Goal: Information Seeking & Learning: Learn about a topic

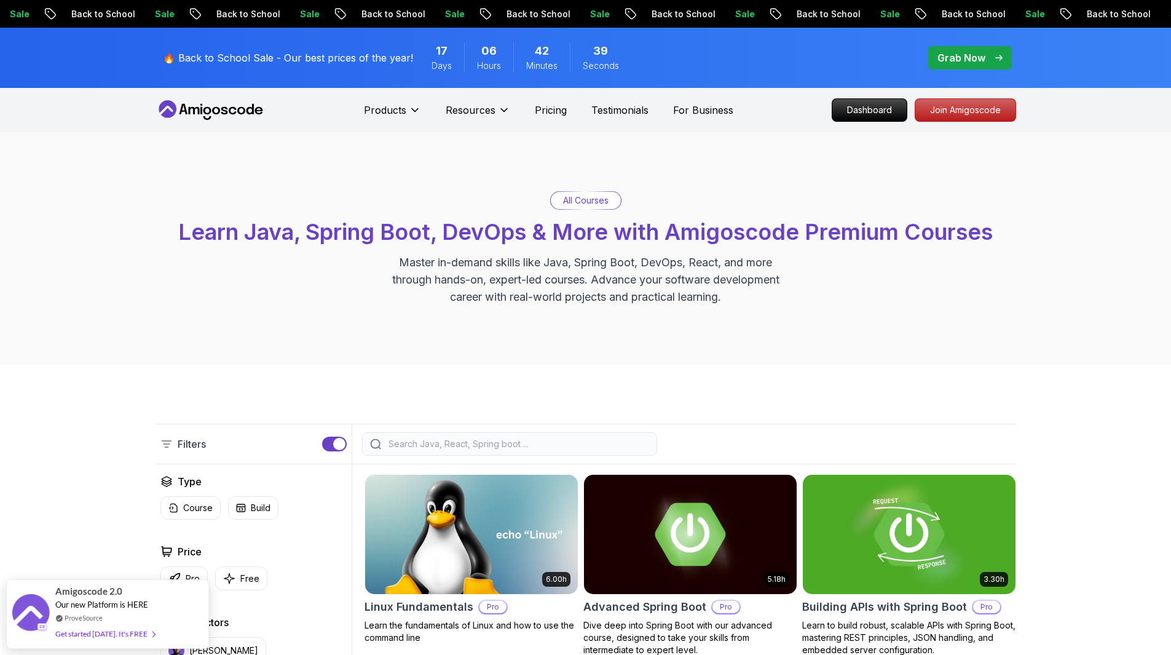
click at [1117, 95] on div "Products Resources Pricing Testimonials For Business Dashboard Join Amigoscode" at bounding box center [585, 110] width 1171 height 44
click at [221, 111] on icon at bounding box center [210, 110] width 111 height 20
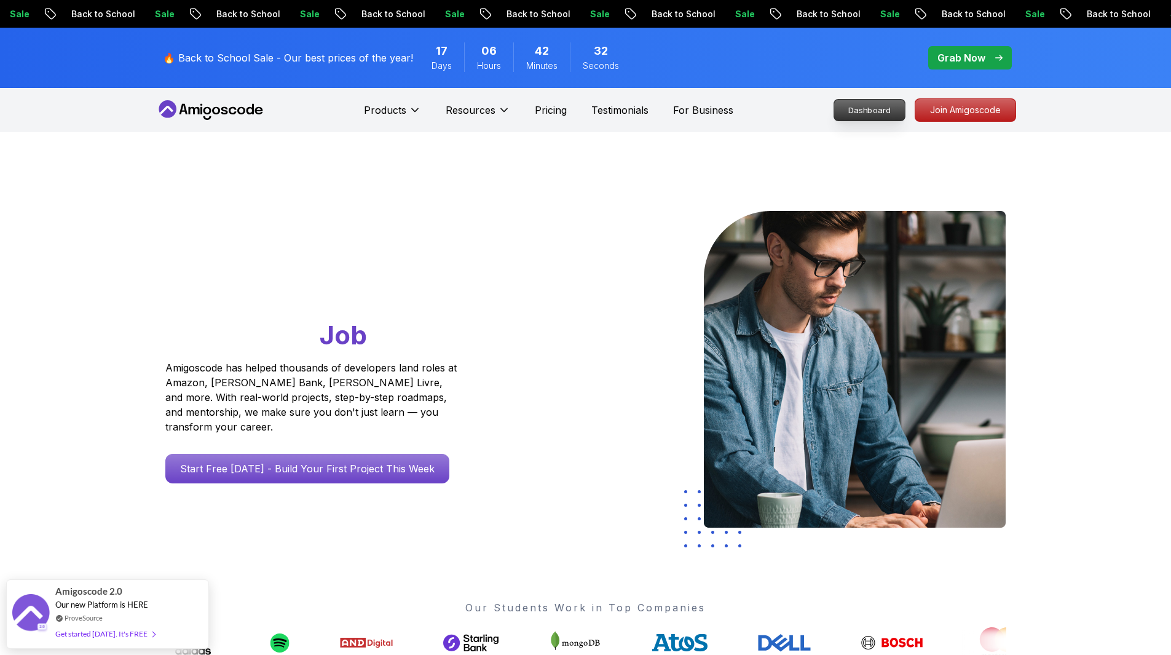
click at [880, 104] on p "Dashboard" at bounding box center [869, 110] width 71 height 21
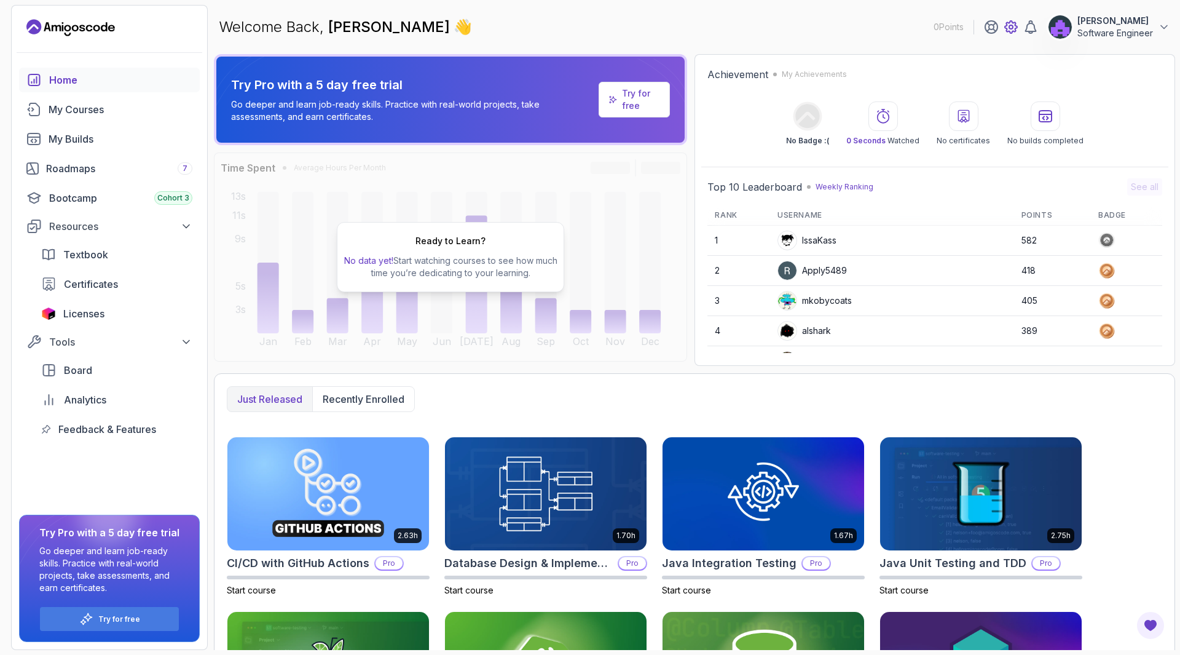
click at [1012, 23] on icon at bounding box center [1011, 27] width 15 height 15
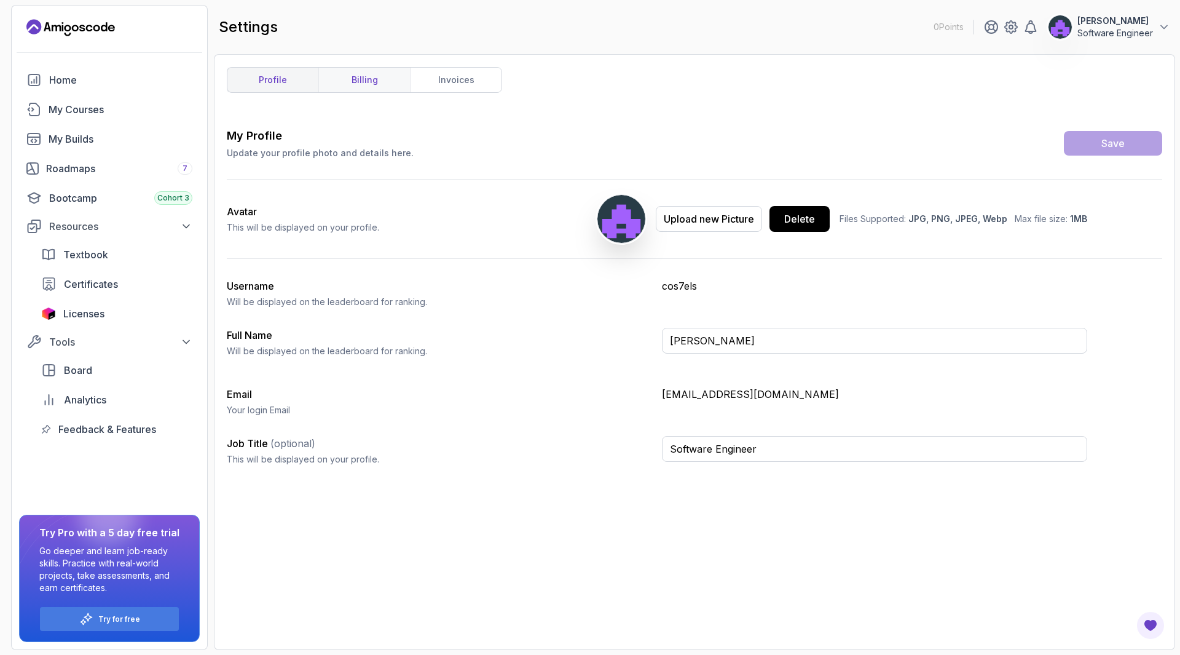
click at [357, 77] on link "billing" at bounding box center [364, 80] width 92 height 25
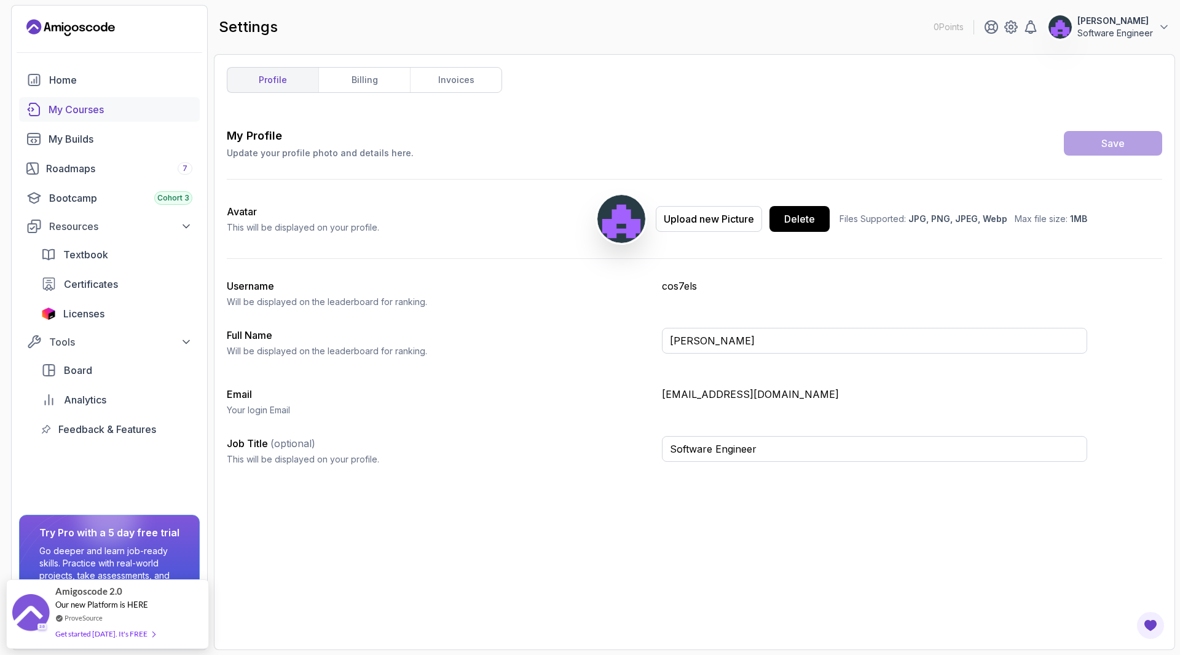
click at [75, 109] on div "My Courses" at bounding box center [121, 109] width 144 height 15
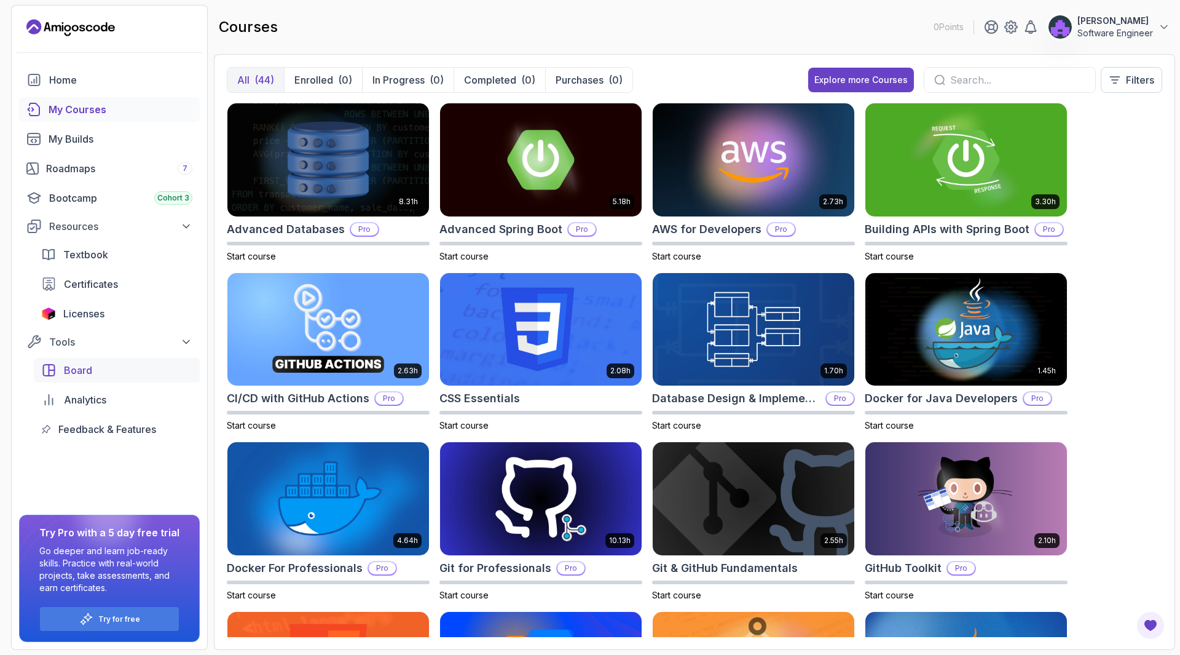
click at [96, 372] on div "Board" at bounding box center [128, 370] width 128 height 15
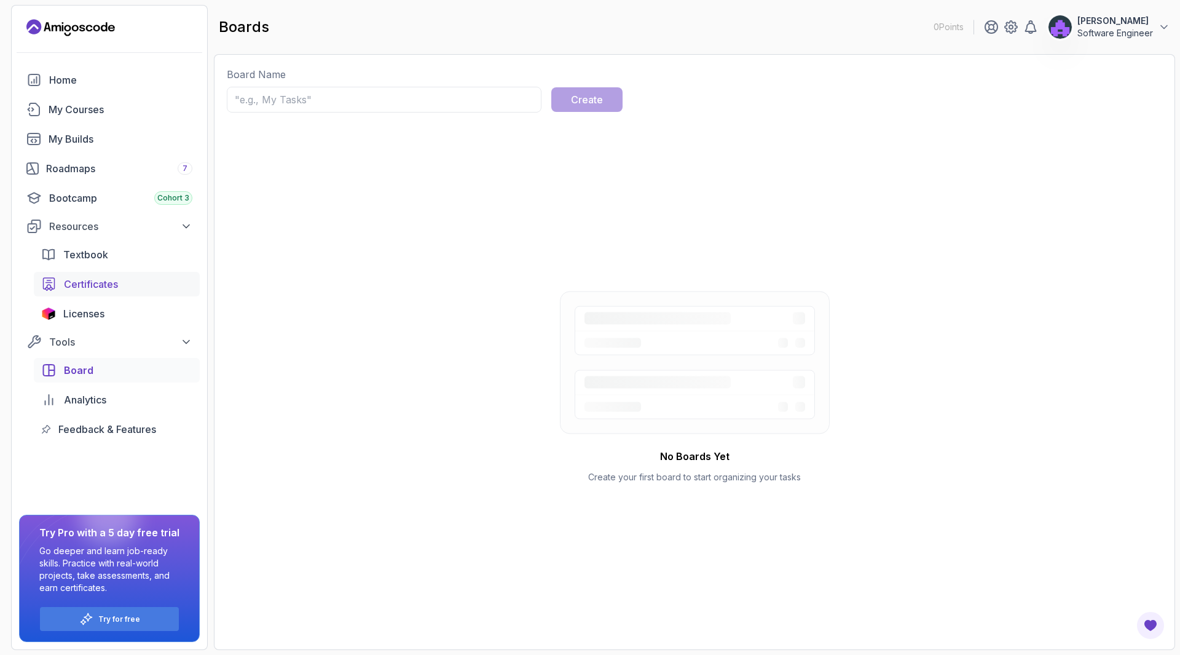
click at [117, 285] on span "Certificates" at bounding box center [91, 284] width 54 height 15
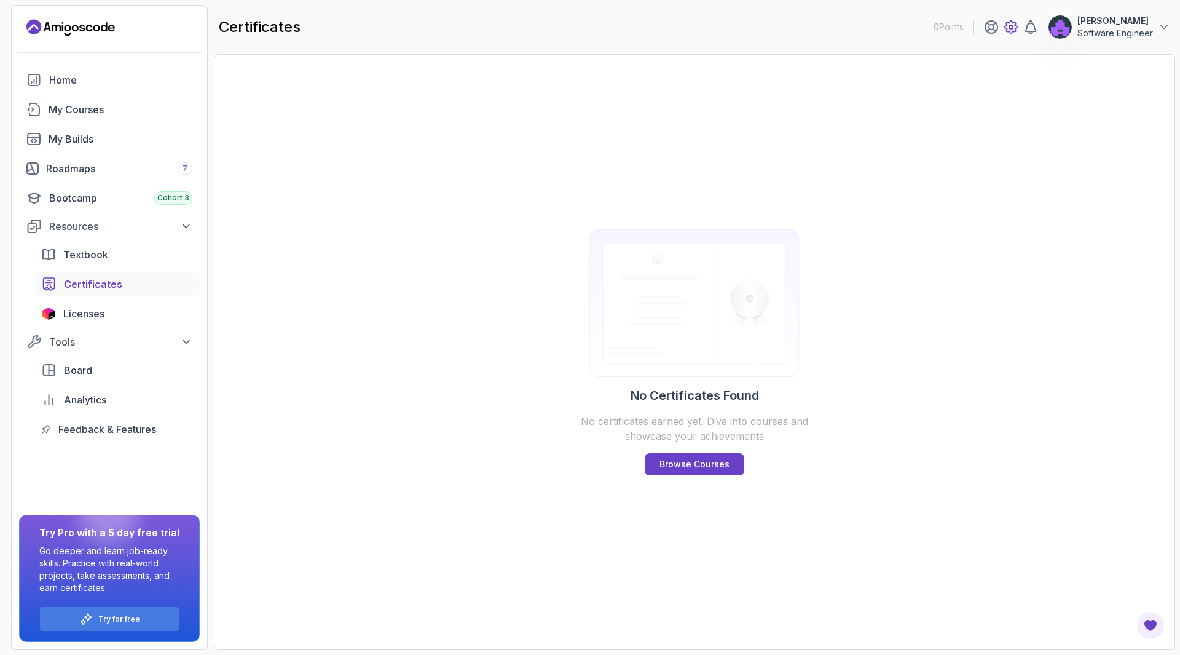
click at [1005, 25] on icon at bounding box center [1011, 27] width 15 height 15
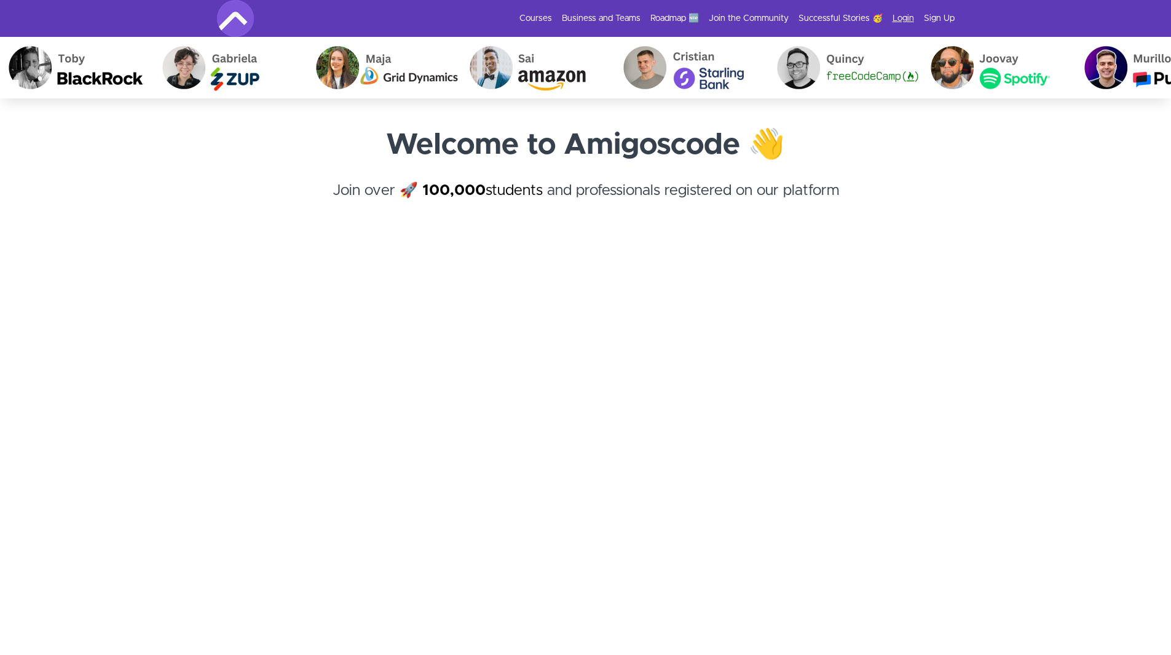
click at [903, 17] on link "Login" at bounding box center [903, 18] width 22 height 12
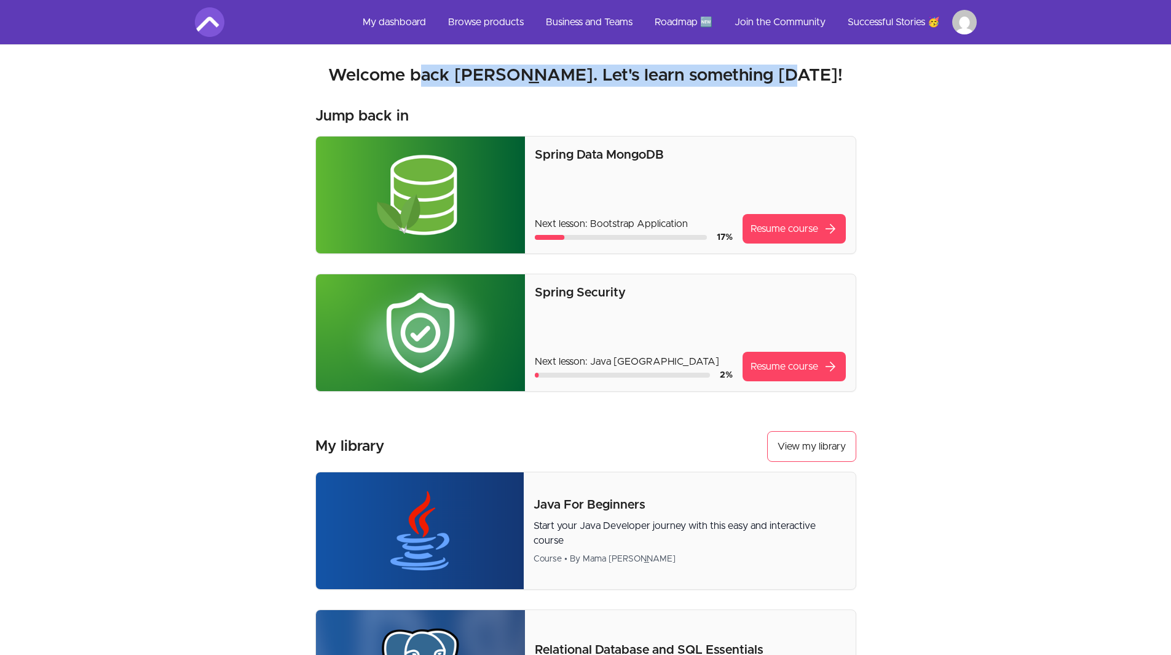
drag, startPoint x: 458, startPoint y: 73, endPoint x: 819, endPoint y: 73, distance: 361.4
click at [819, 73] on h2 "Welcome back Aleksandr. Let's learn something today!" at bounding box center [586, 76] width 782 height 22
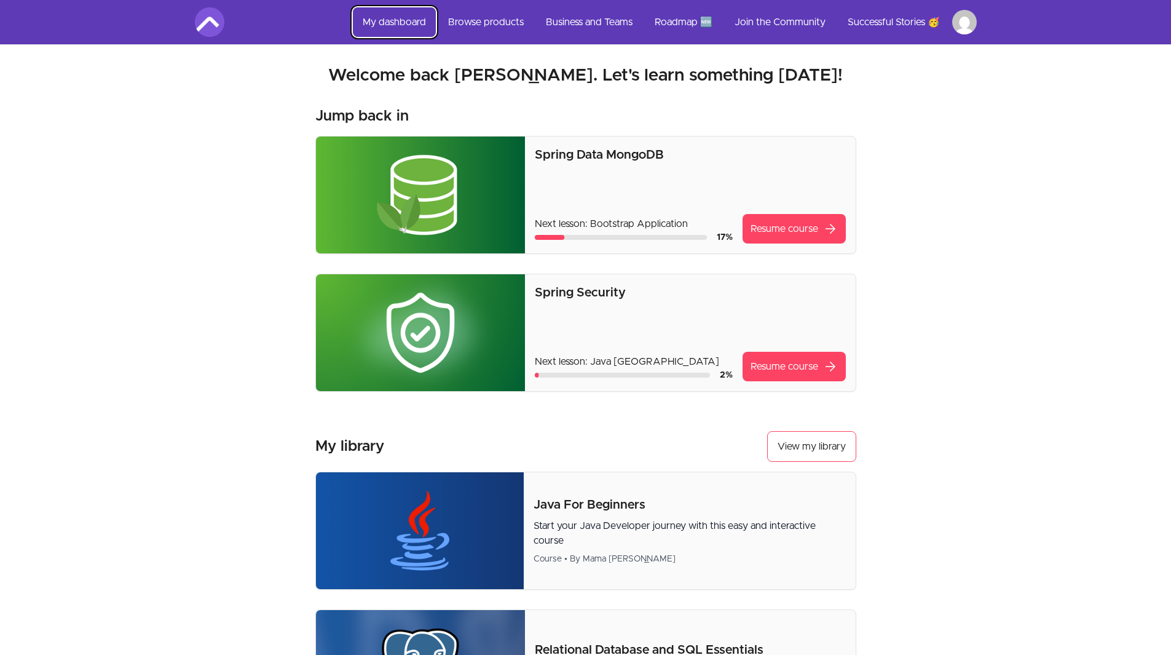
click at [391, 21] on link "My dashboard" at bounding box center [394, 22] width 83 height 30
click at [473, 20] on link "Browse products" at bounding box center [485, 22] width 95 height 30
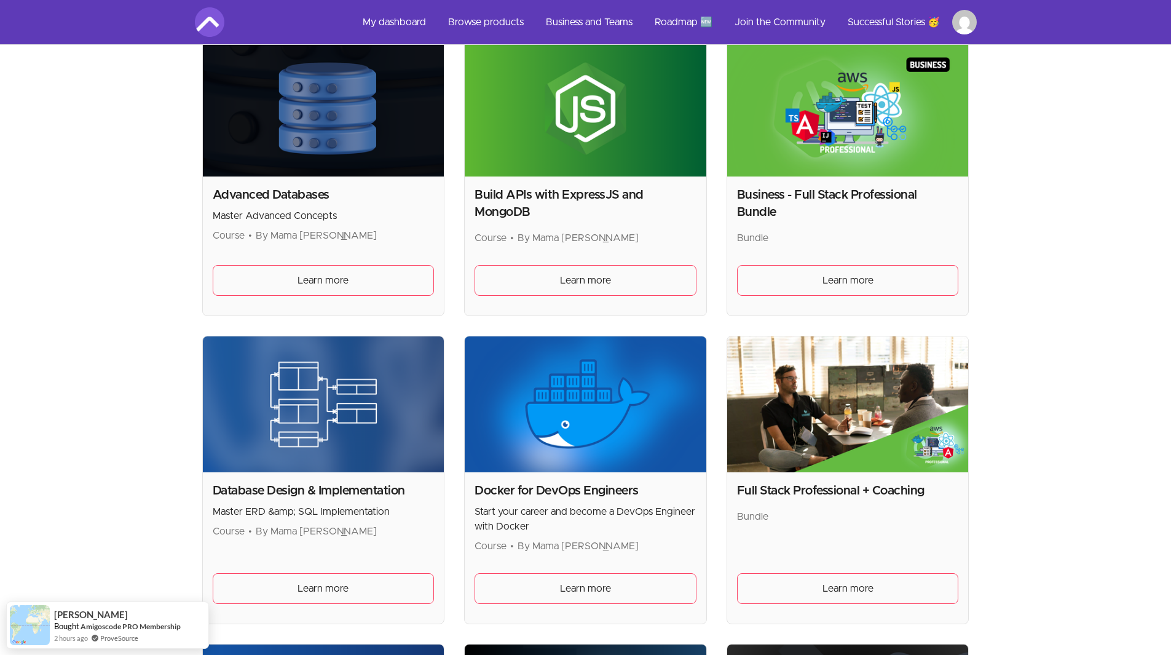
scroll to position [615, 0]
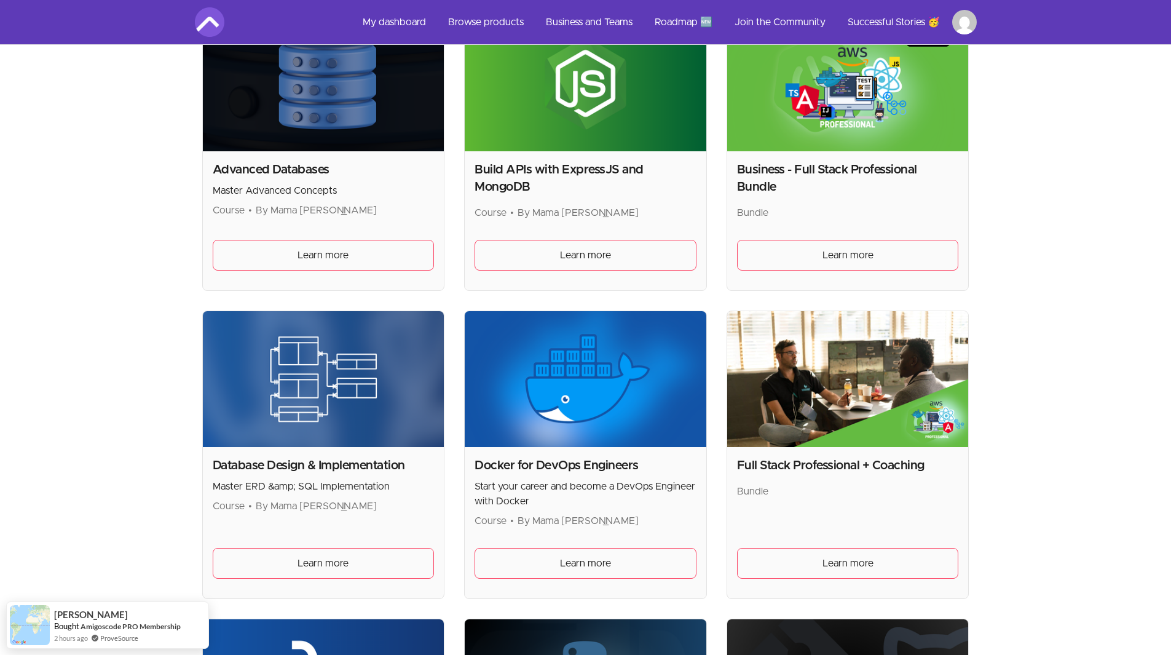
click at [580, 406] on img at bounding box center [586, 379] width 242 height 136
click at [583, 575] on link "Learn more" at bounding box center [585, 563] width 222 height 31
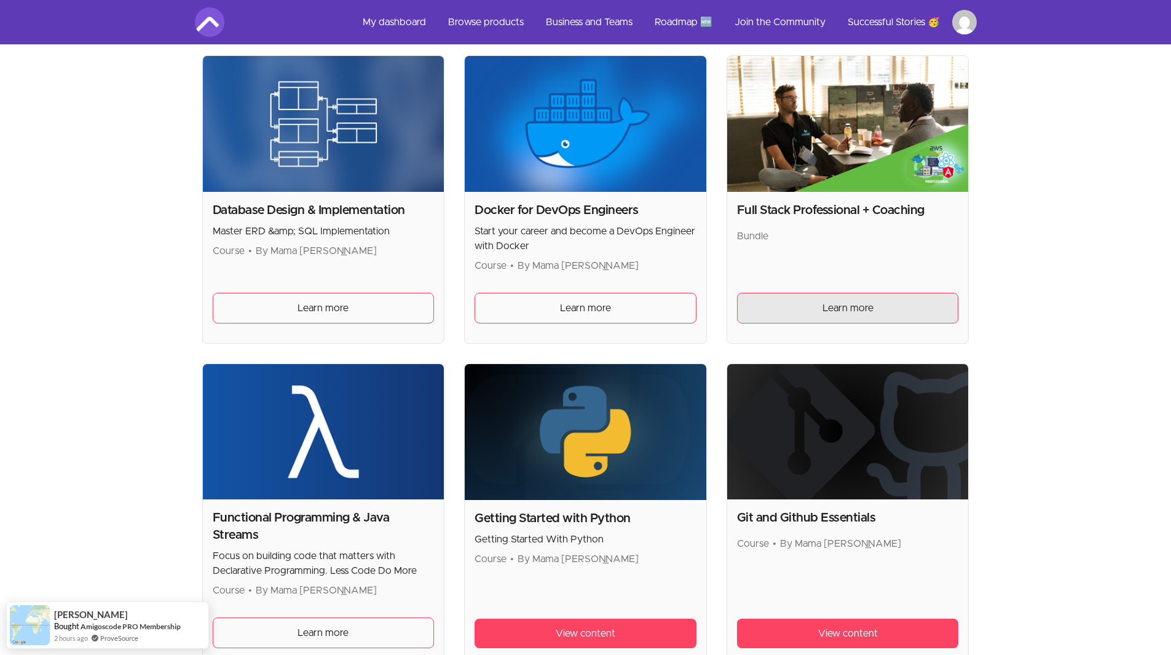
scroll to position [1166, 0]
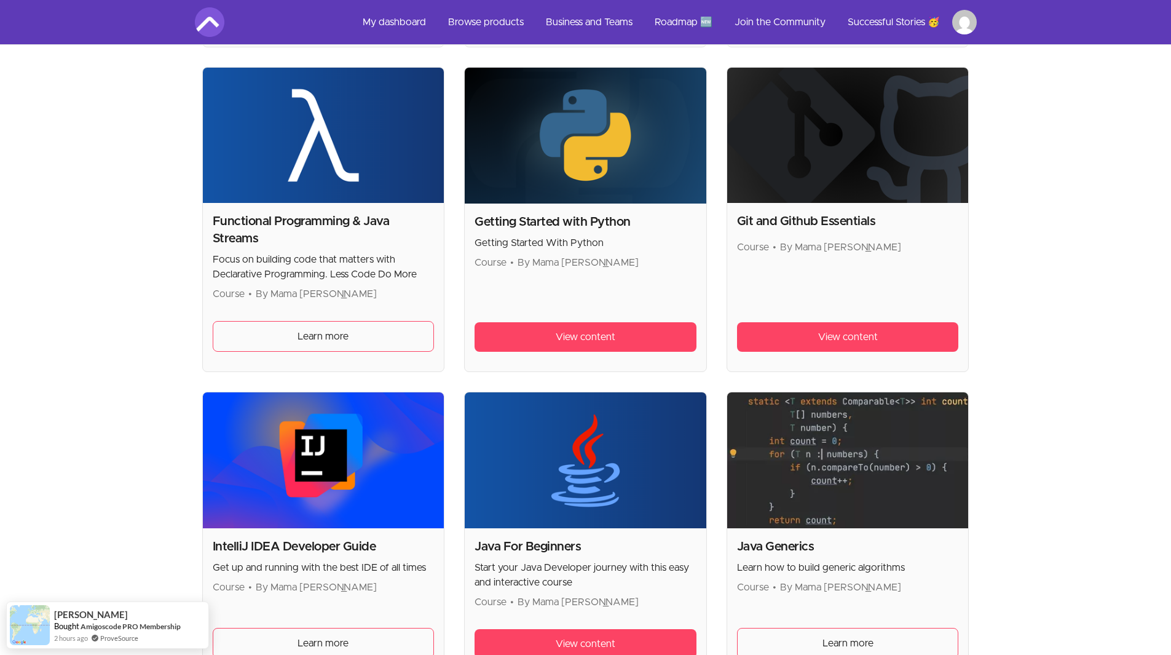
drag, startPoint x: 558, startPoint y: 262, endPoint x: 642, endPoint y: 262, distance: 84.2
click at [639, 262] on span "By Mama Samba Braima Nelson" at bounding box center [577, 263] width 121 height 10
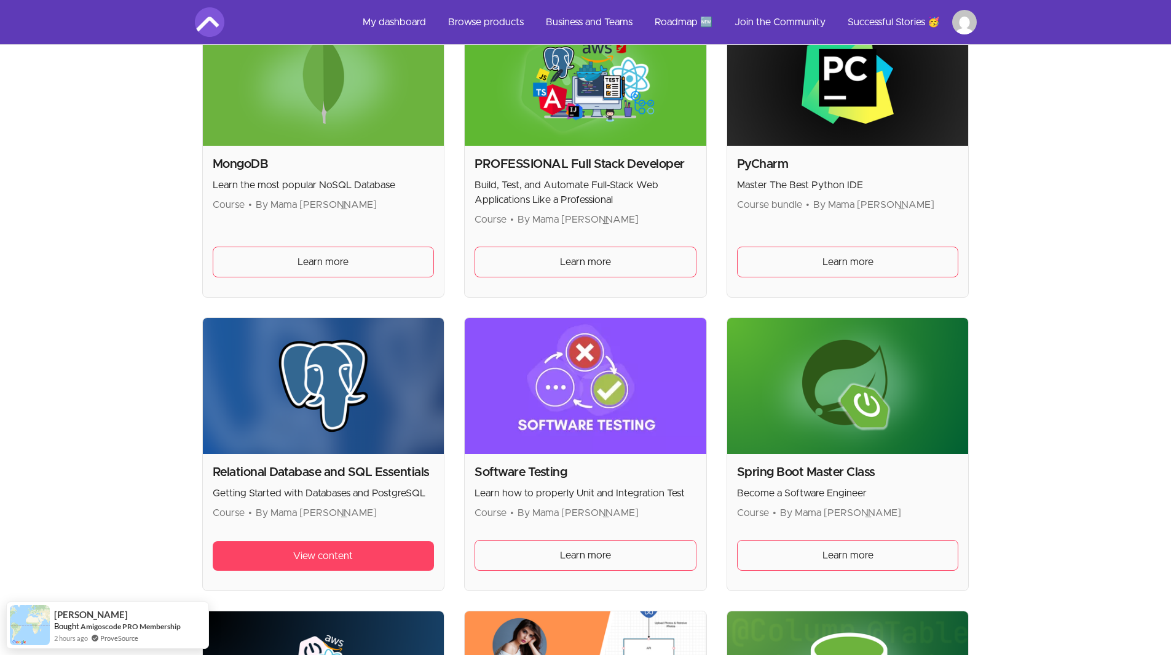
scroll to position [3256, 0]
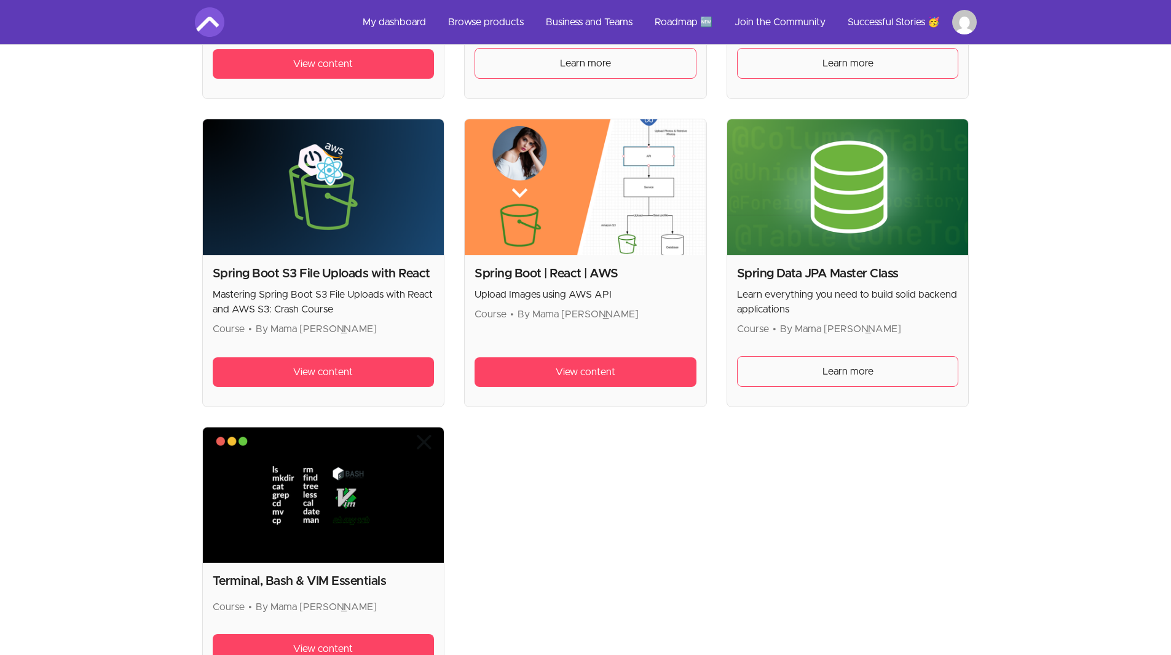
click at [519, 176] on img at bounding box center [586, 187] width 242 height 136
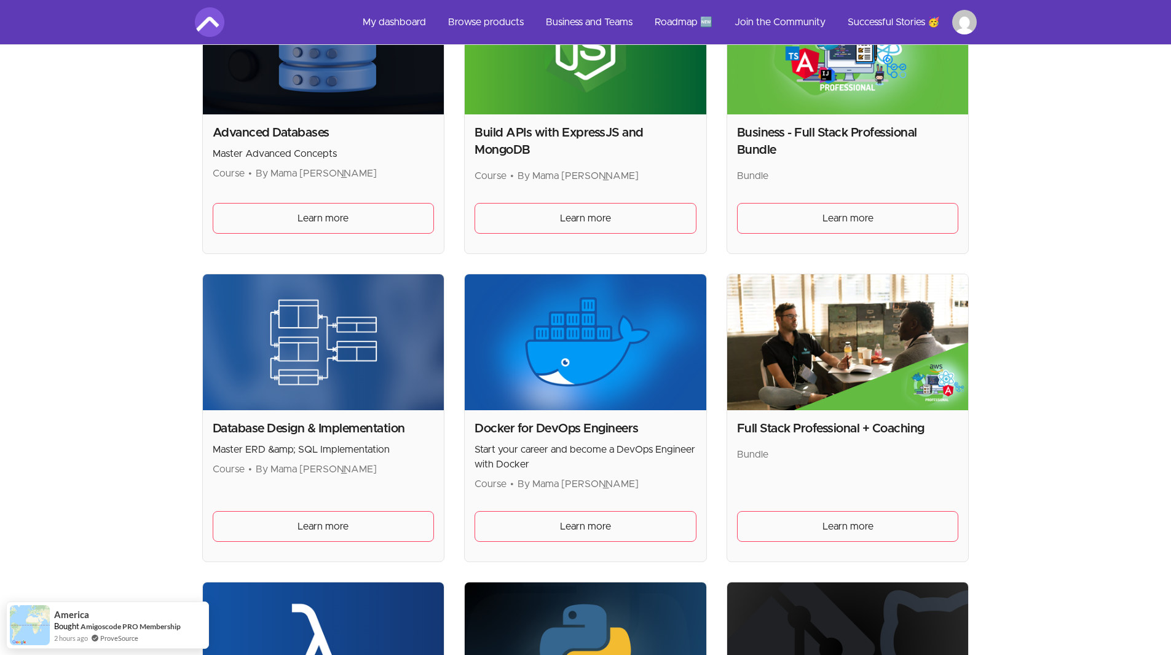
scroll to position [0, 0]
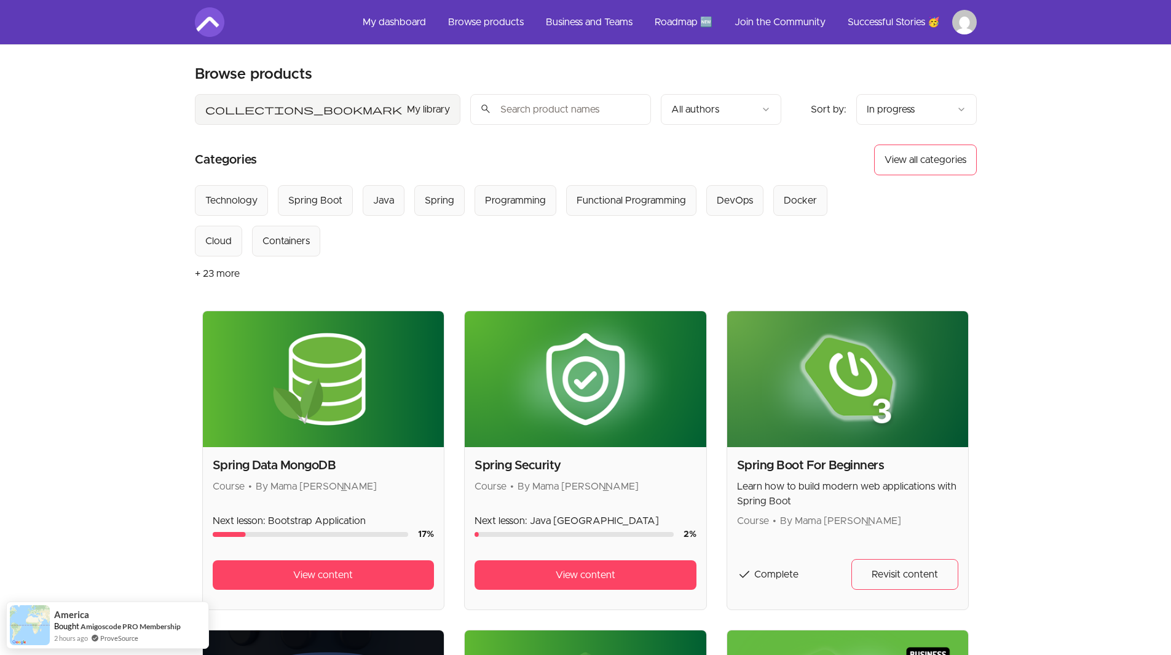
click at [259, 106] on button "collections_bookmark My library" at bounding box center [328, 109] width 266 height 31
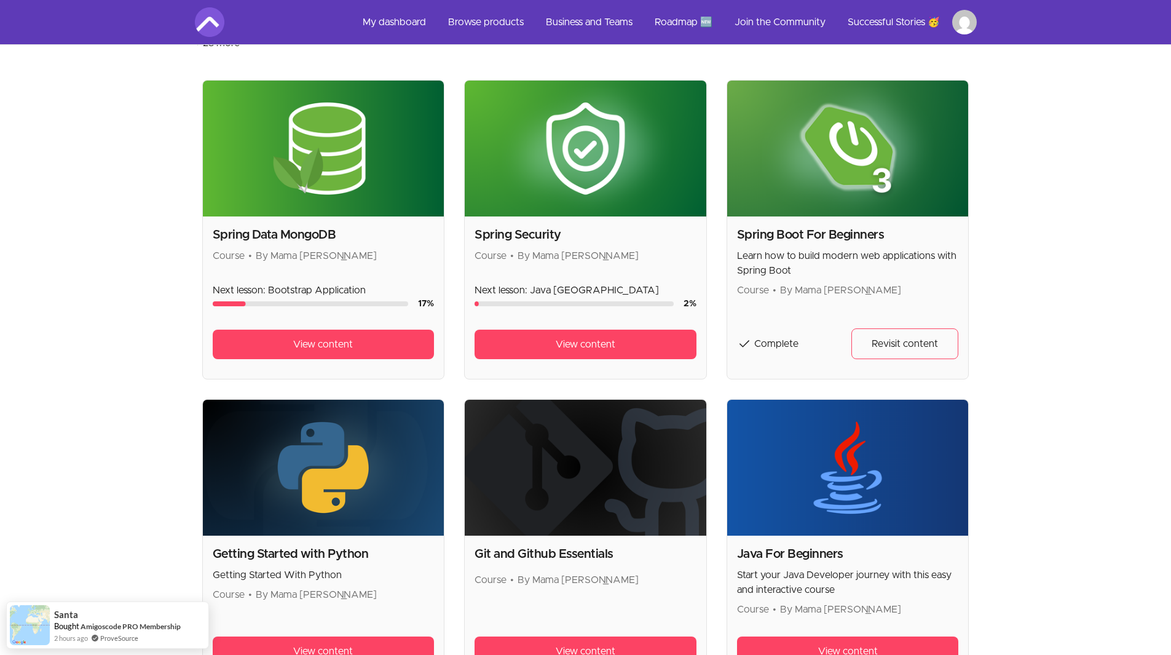
scroll to position [553, 0]
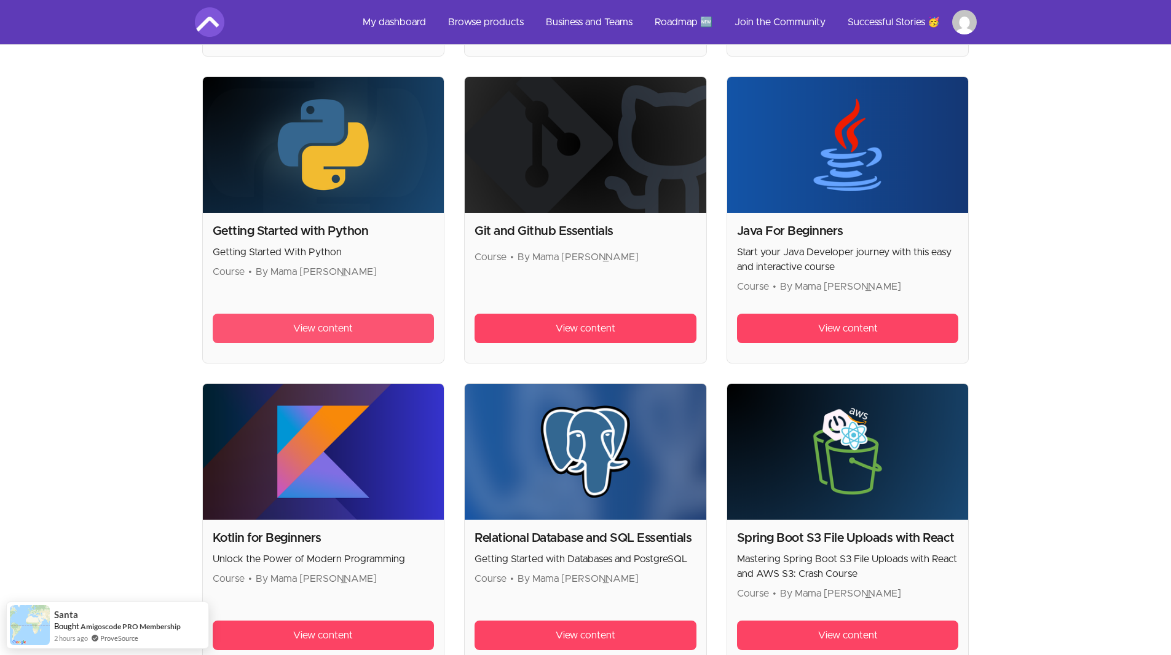
click at [306, 329] on span "View content" at bounding box center [323, 328] width 60 height 15
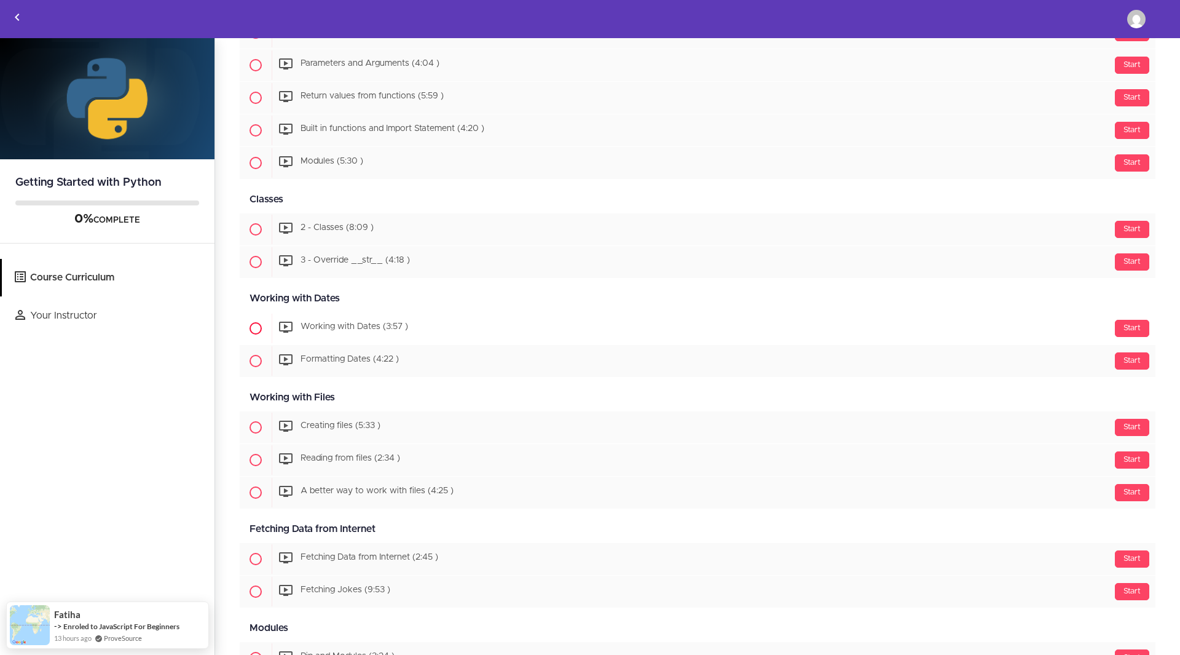
scroll to position [1582, 0]
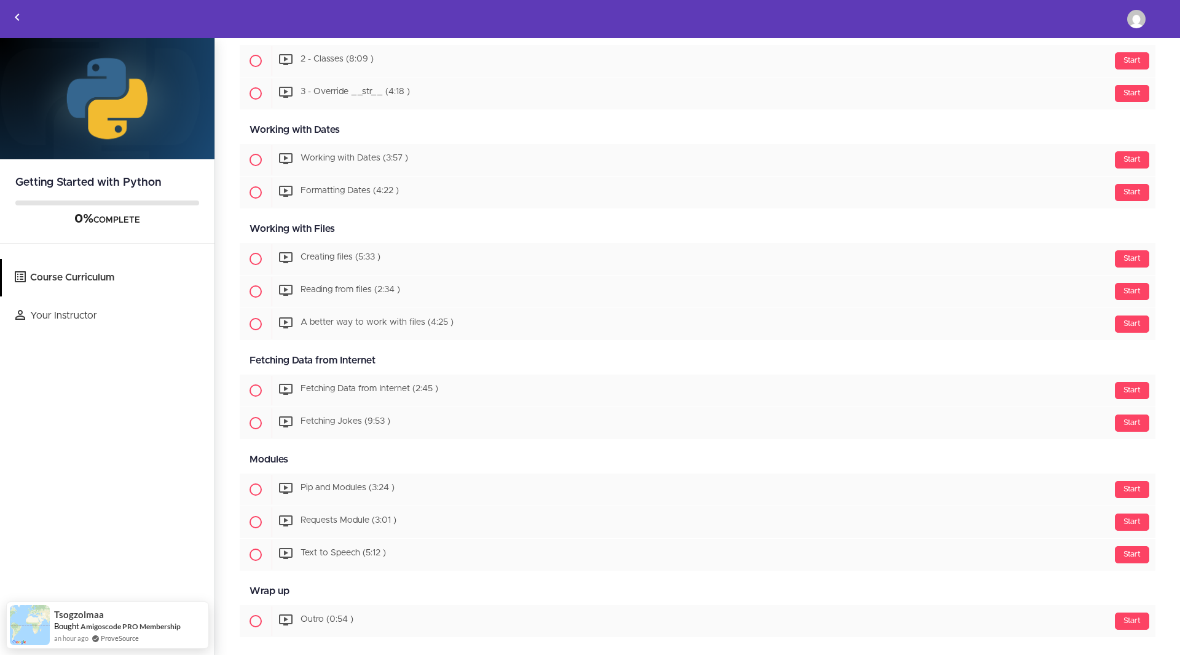
drag, startPoint x: 256, startPoint y: 358, endPoint x: 398, endPoint y: 359, distance: 141.4
click at [396, 359] on div "Fetching Data from Internet Available in days days after you enroll" at bounding box center [698, 361] width 916 height 28
click at [398, 359] on div "Fetching Data from Internet Available in days days after you enroll" at bounding box center [698, 361] width 916 height 28
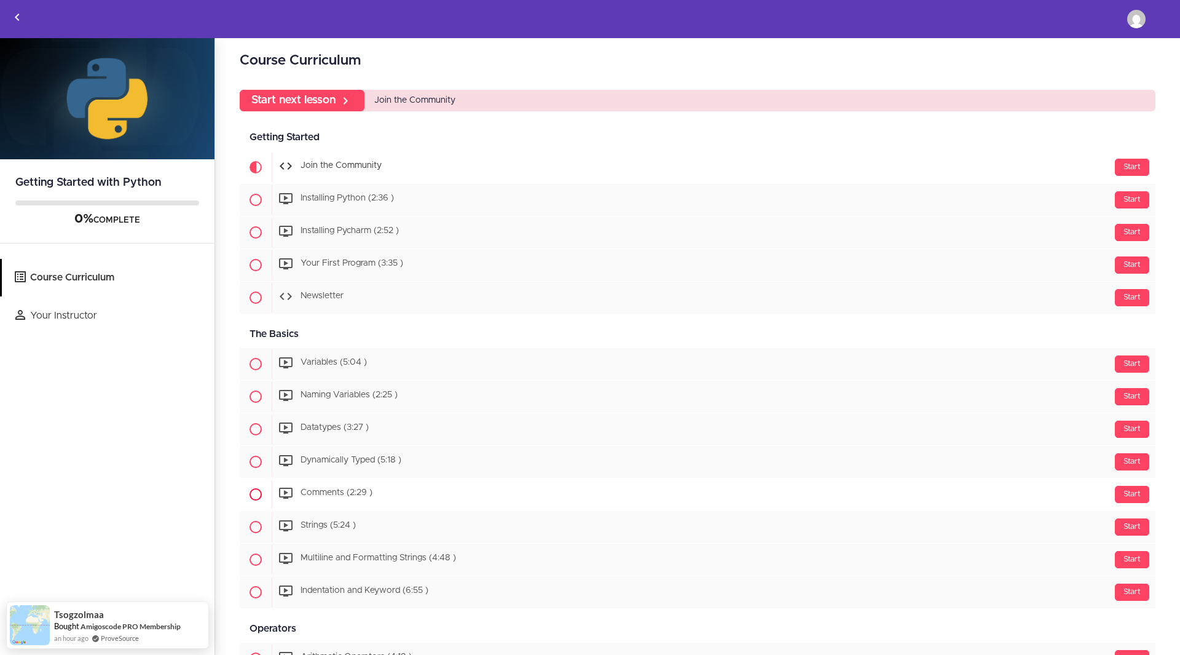
scroll to position [0, 0]
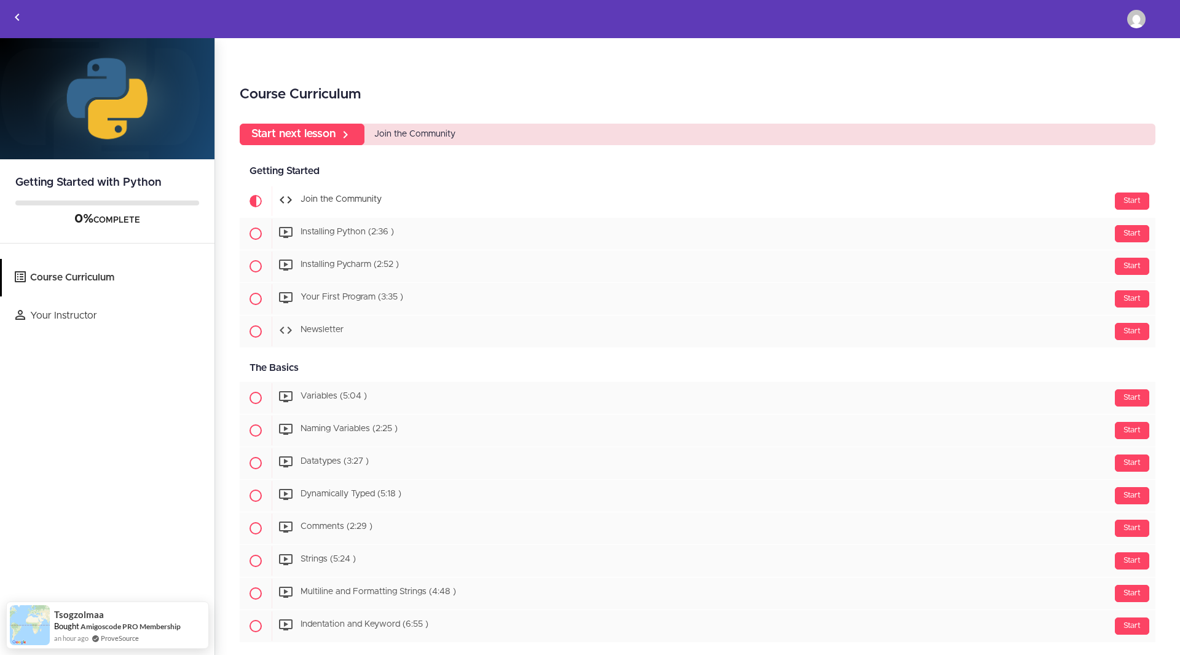
click at [404, 136] on span "Join the Community" at bounding box center [414, 134] width 81 height 9
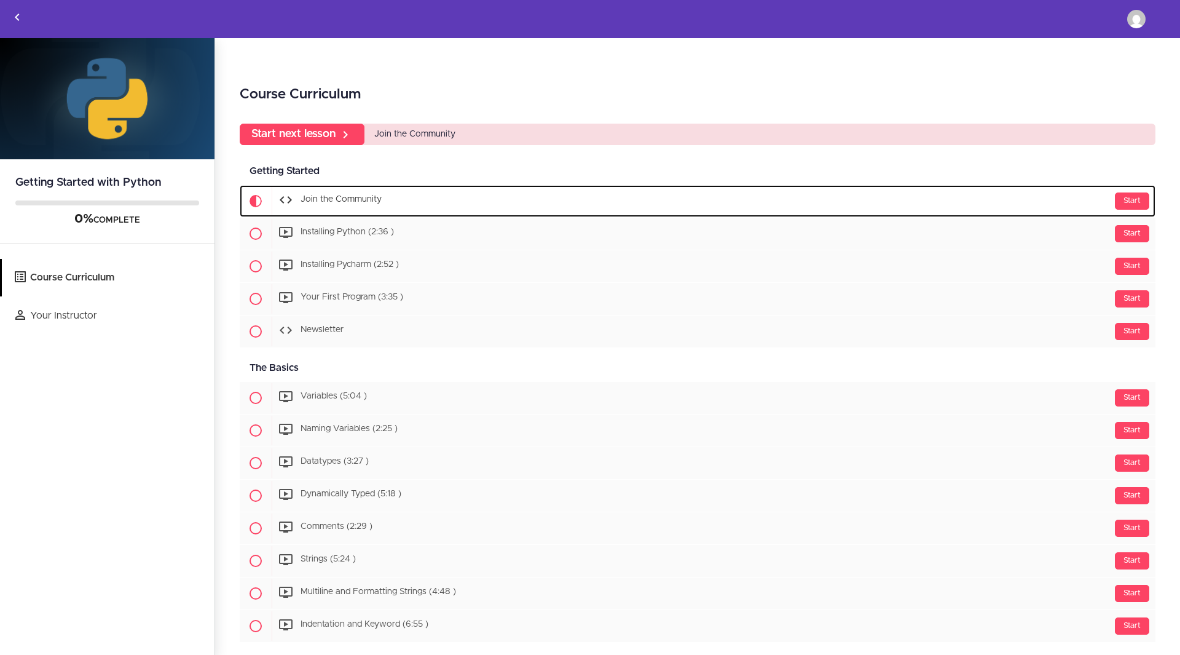
click at [350, 195] on span "Join the Community" at bounding box center [341, 199] width 81 height 9
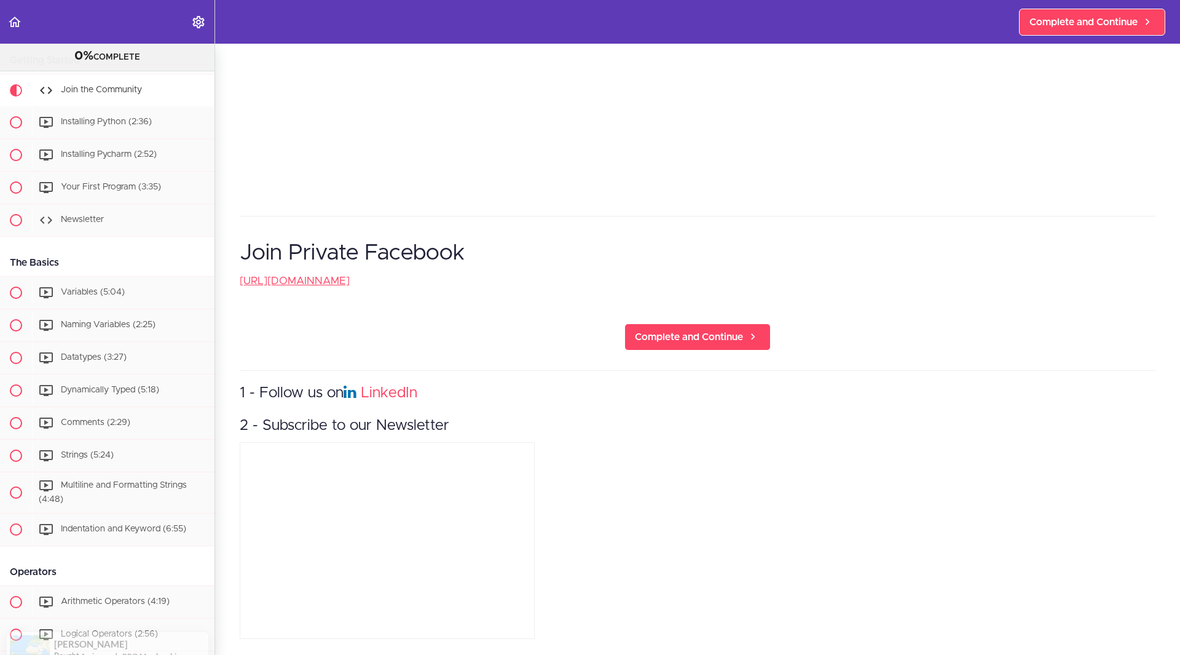
scroll to position [216, 0]
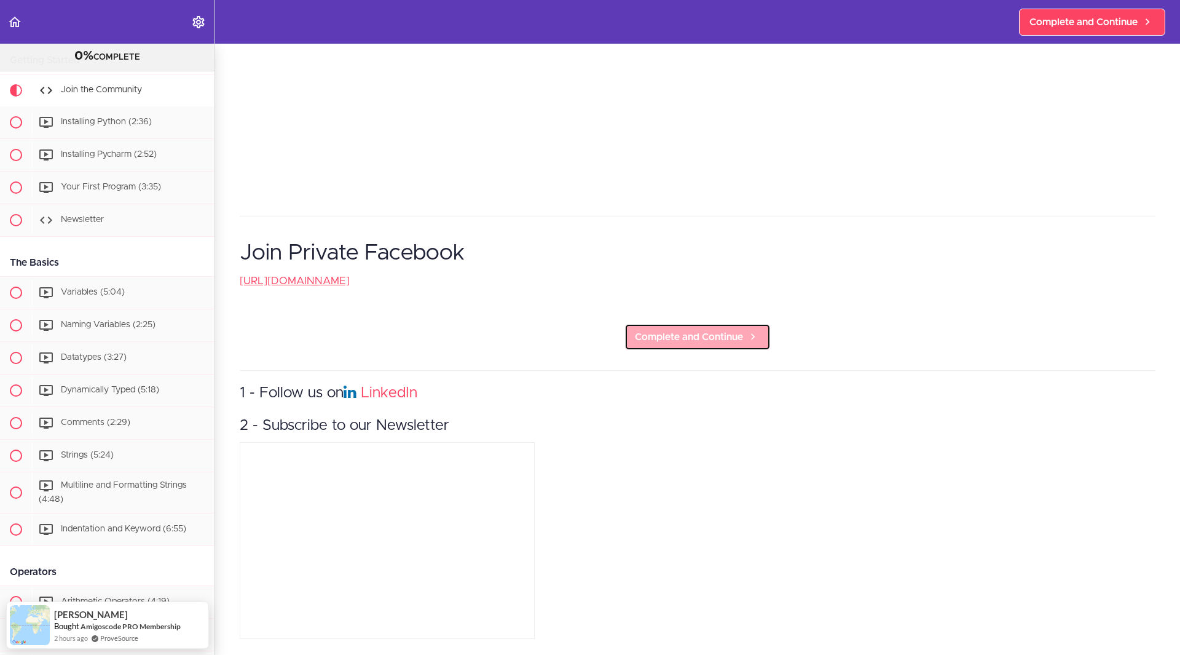
click at [690, 334] on span "Complete and Continue" at bounding box center [689, 336] width 108 height 15
